Goal: Find specific page/section: Find specific page/section

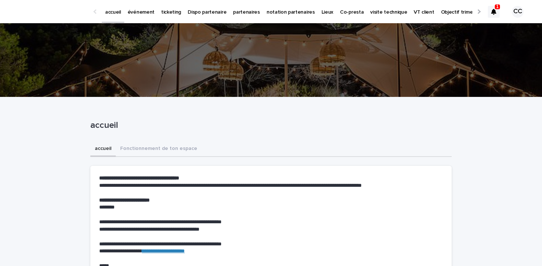
click at [244, 14] on p "partenaires" at bounding box center [246, 7] width 27 height 15
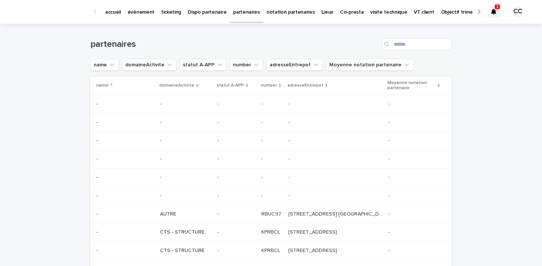
click at [146, 13] on p "événement" at bounding box center [141, 7] width 27 height 15
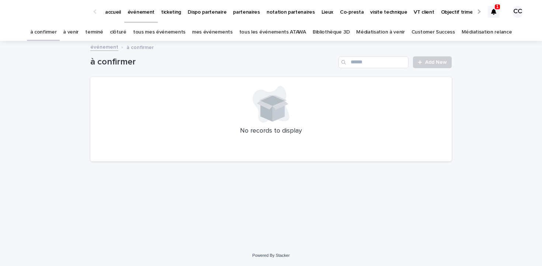
click at [79, 32] on link "à venir" at bounding box center [70, 32] width 15 height 17
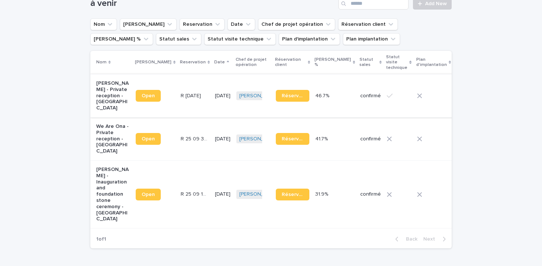
scroll to position [73, 0]
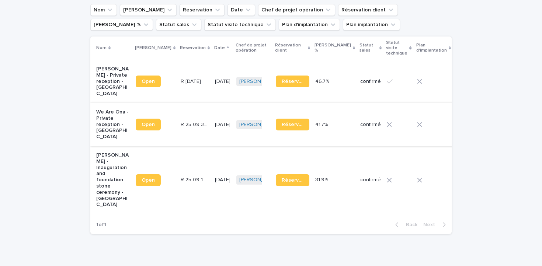
click at [142, 122] on span "Open" at bounding box center [148, 124] width 13 height 5
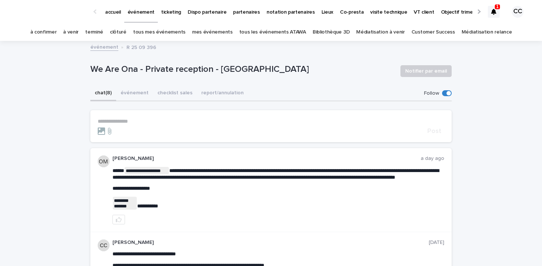
scroll to position [2, 0]
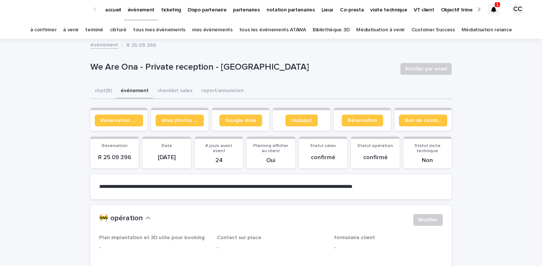
click at [139, 89] on button "événement" at bounding box center [134, 91] width 37 height 15
click at [248, 120] on span "Google drive" at bounding box center [240, 120] width 31 height 5
